Goal: Task Accomplishment & Management: Manage account settings

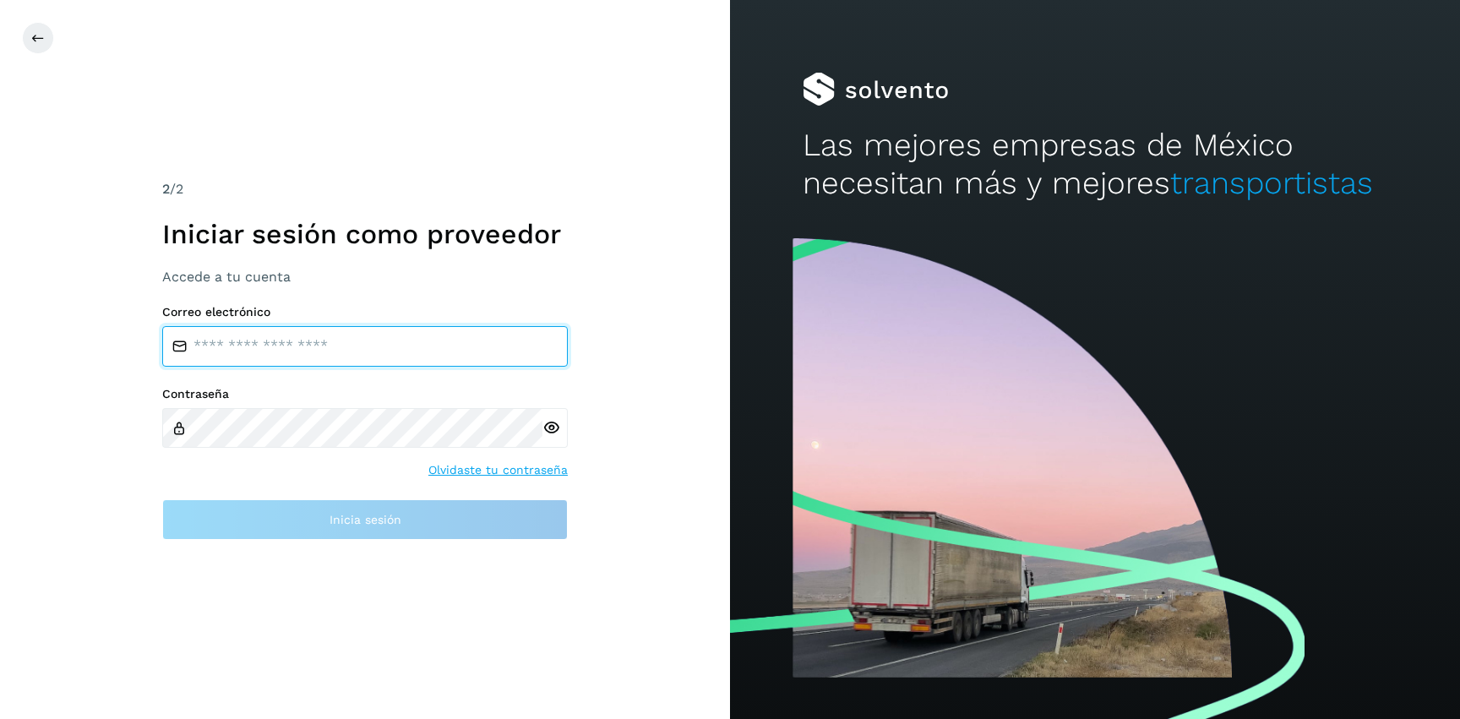
click at [263, 335] on input "email" at bounding box center [364, 346] width 405 height 41
click at [365, 345] on input "email" at bounding box center [364, 346] width 405 height 41
click at [383, 354] on input "email" at bounding box center [364, 346] width 405 height 41
click at [354, 351] on input "email" at bounding box center [364, 346] width 405 height 41
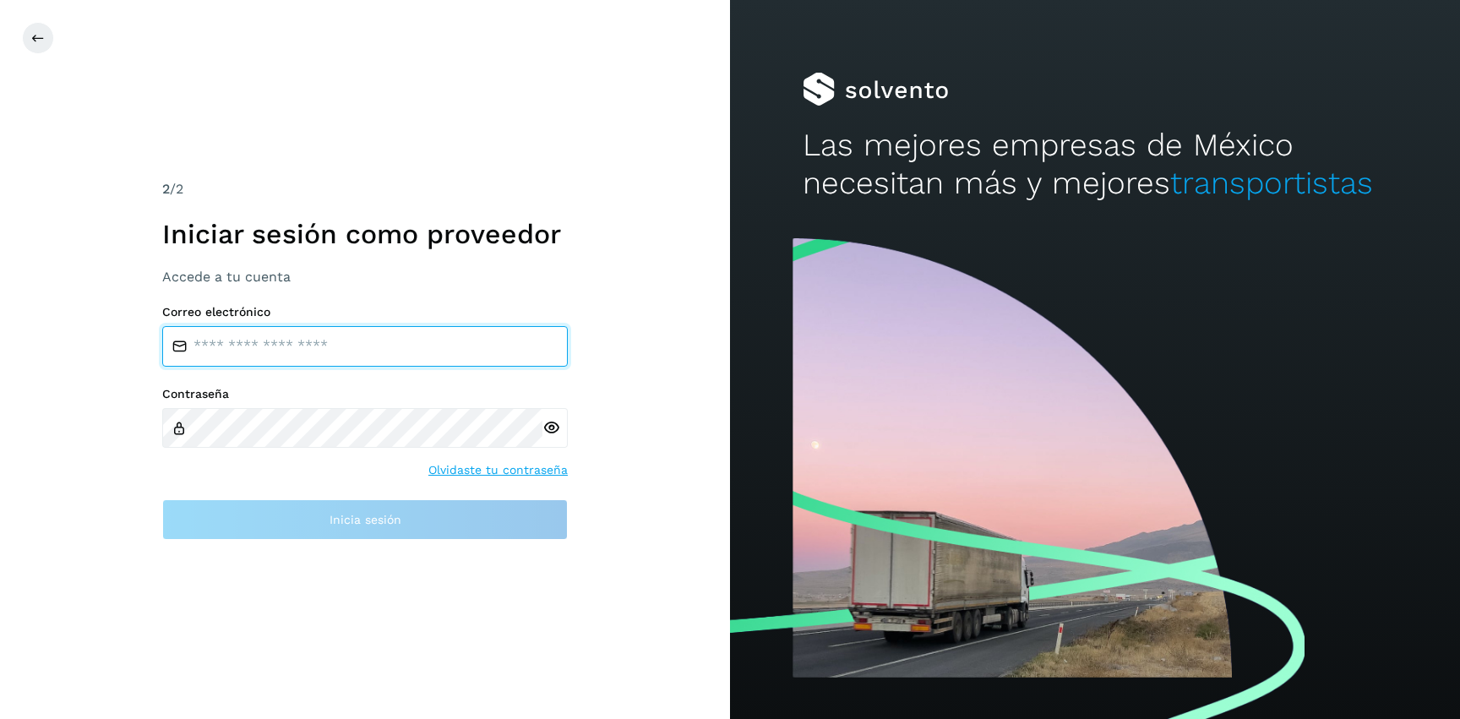
click at [354, 351] on input "email" at bounding box center [364, 346] width 405 height 41
click at [361, 357] on input "**********" at bounding box center [364, 346] width 405 height 41
type input "**********"
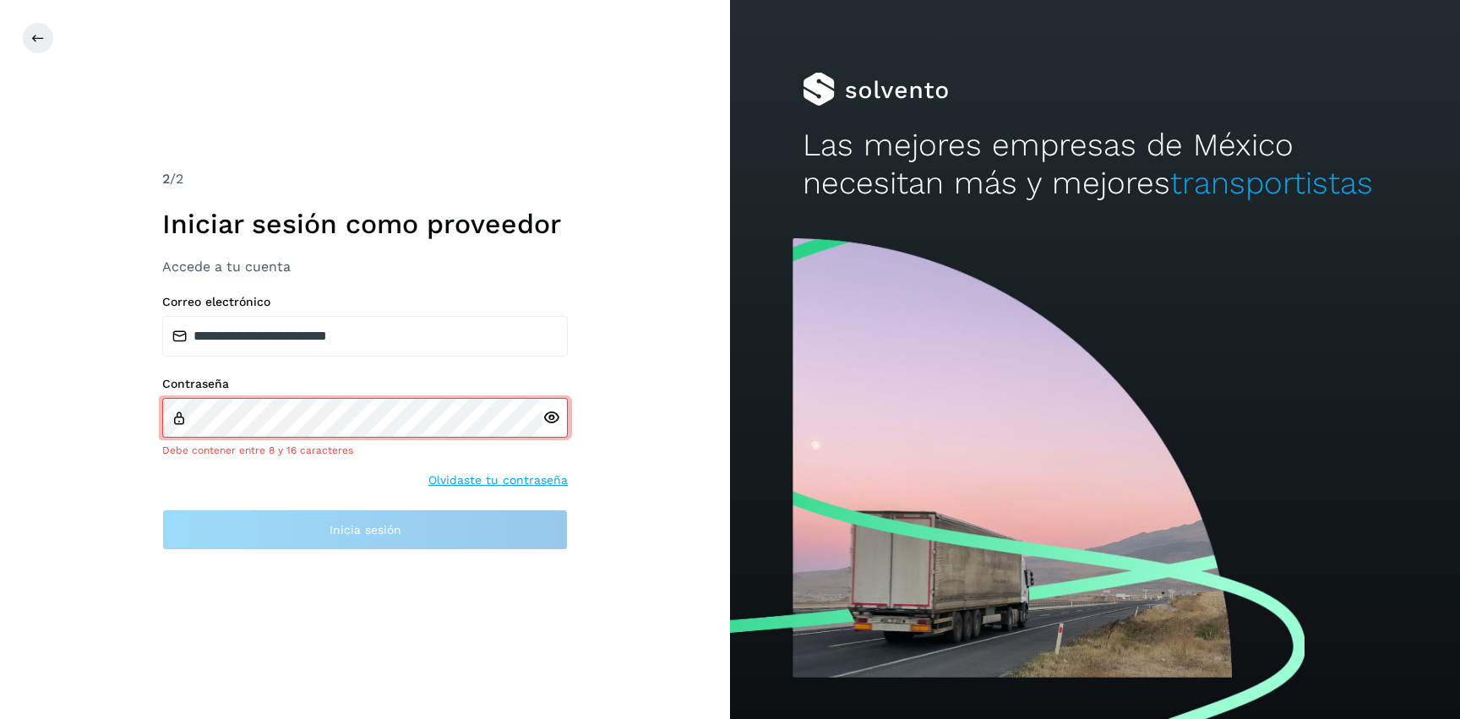
click at [560, 430] on div at bounding box center [554, 418] width 25 height 41
click at [550, 428] on div at bounding box center [554, 418] width 25 height 41
click at [552, 416] on icon at bounding box center [551, 418] width 18 height 18
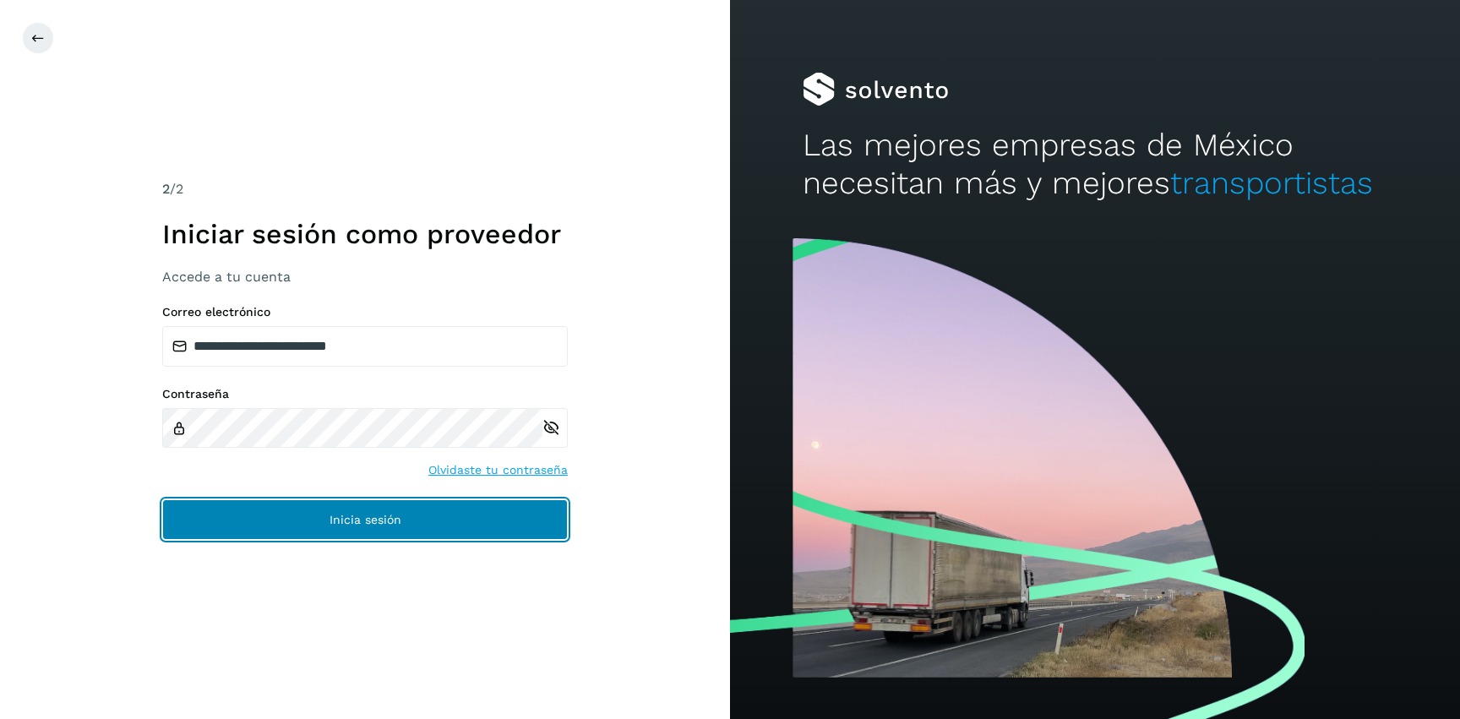
click at [354, 528] on button "Inicia sesión" at bounding box center [364, 519] width 405 height 41
